Goal: Find contact information: Find contact information

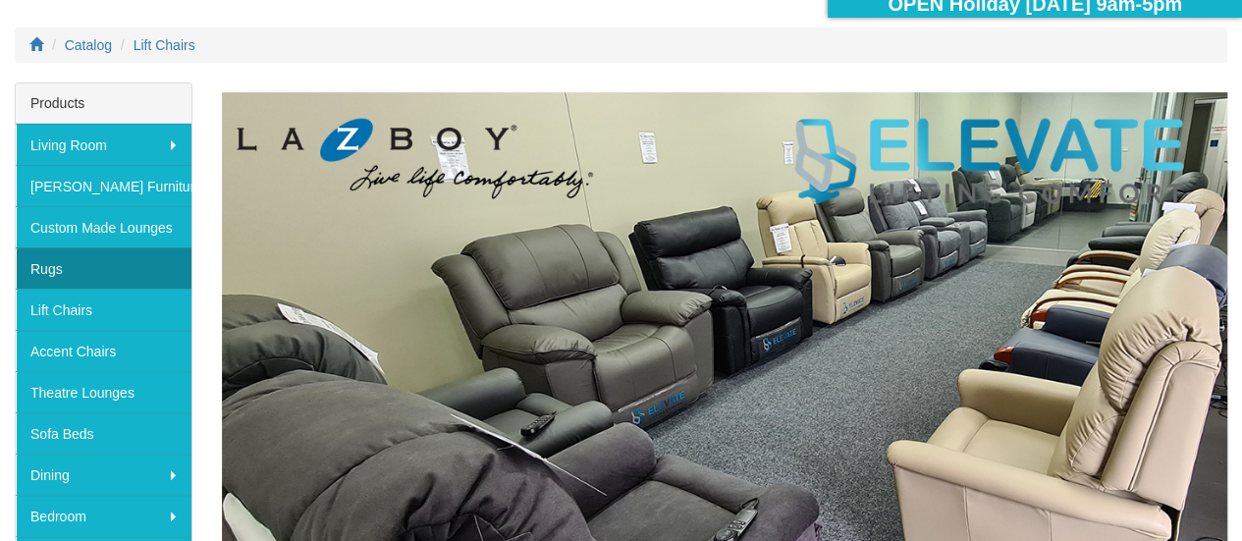
scroll to position [294, 0]
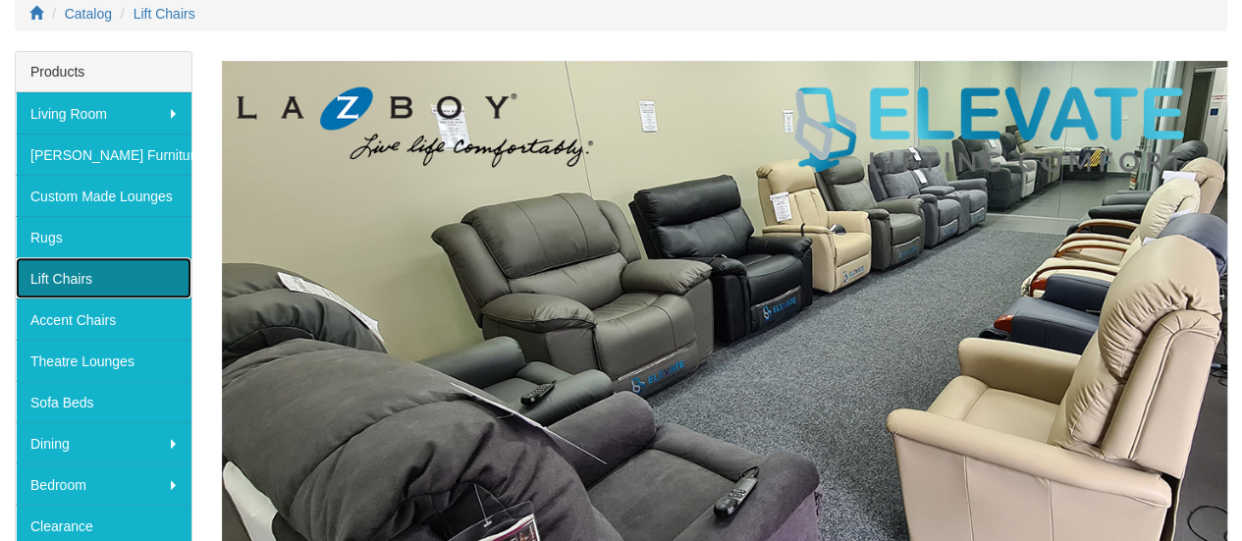
click at [62, 276] on link "Lift Chairs" at bounding box center [104, 277] width 176 height 41
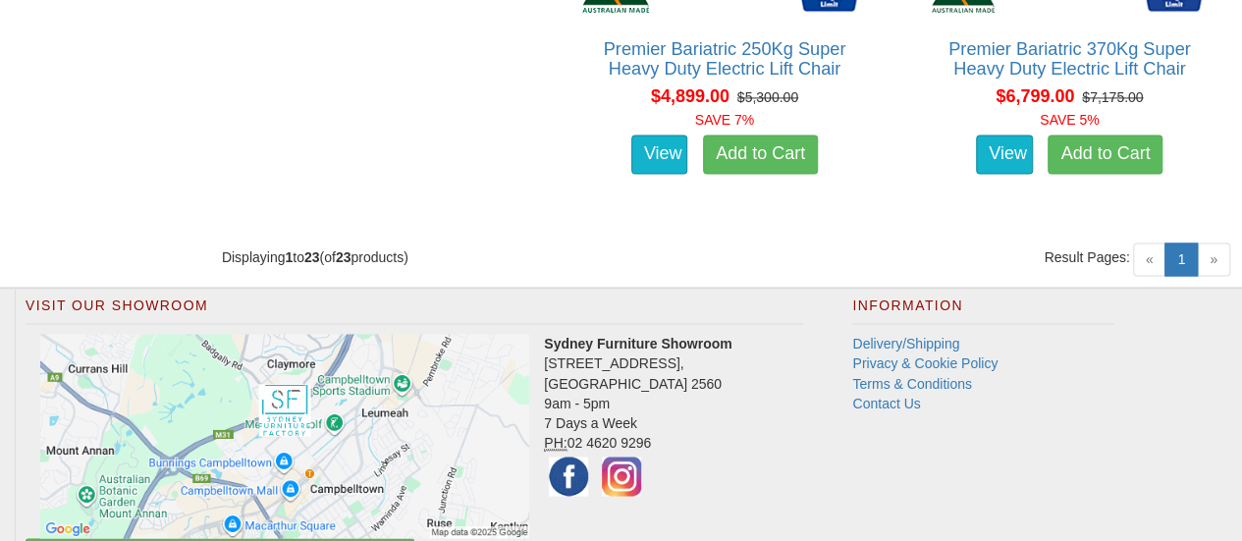
scroll to position [5265, 0]
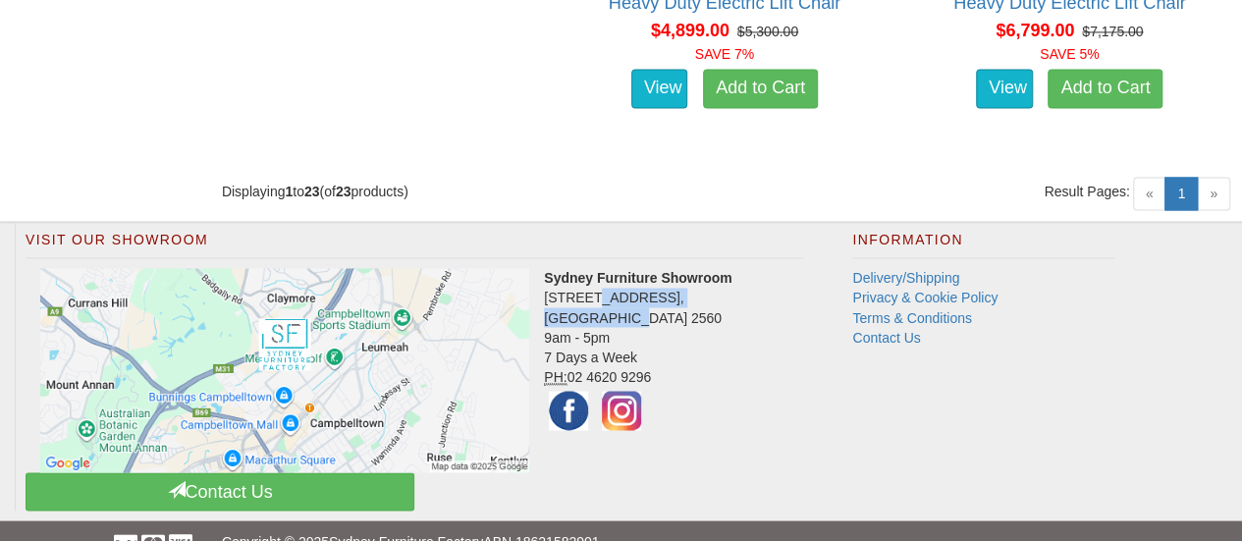
drag, startPoint x: 545, startPoint y: 270, endPoint x: 629, endPoint y: 284, distance: 85.5
click at [629, 284] on address "Sydney Furniture Showroom [STREET_ADDRESS] 9am - 5pm 7 Days a Week PH: [PHONE_N…" at bounding box center [414, 351] width 777 height 167
